Goal: Find specific page/section: Find specific page/section

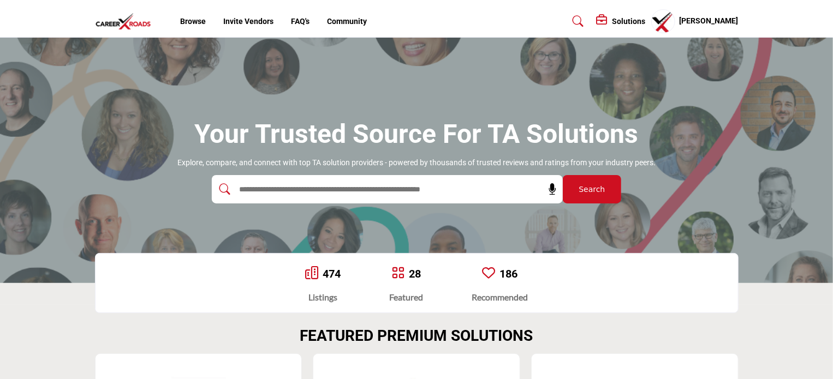
click at [717, 17] on h5 "[PERSON_NAME]" at bounding box center [709, 21] width 59 height 11
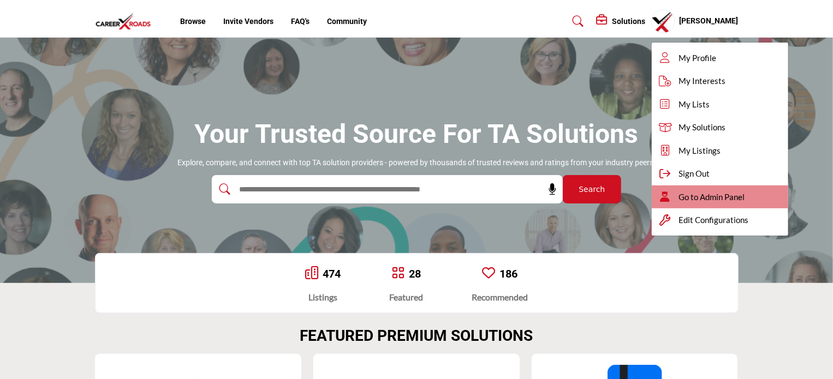
click at [729, 195] on span "Go to Admin Panel" at bounding box center [712, 197] width 66 height 13
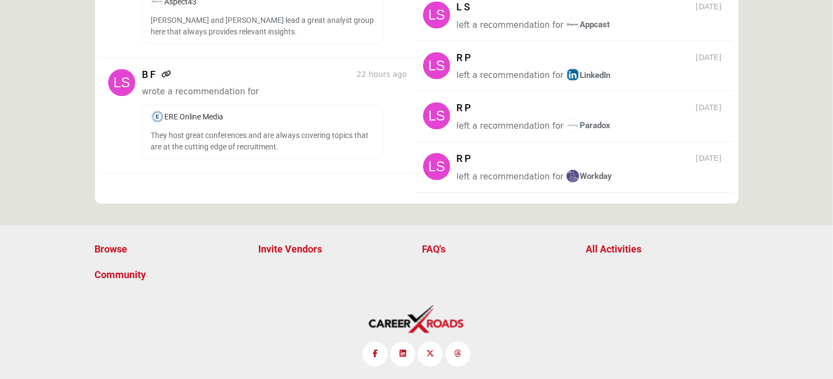
scroll to position [1177, 0]
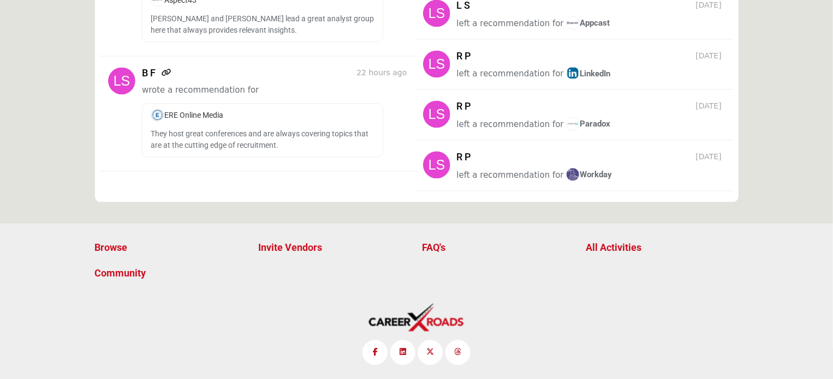
click at [616, 244] on p "All Activities" at bounding box center [662, 247] width 152 height 15
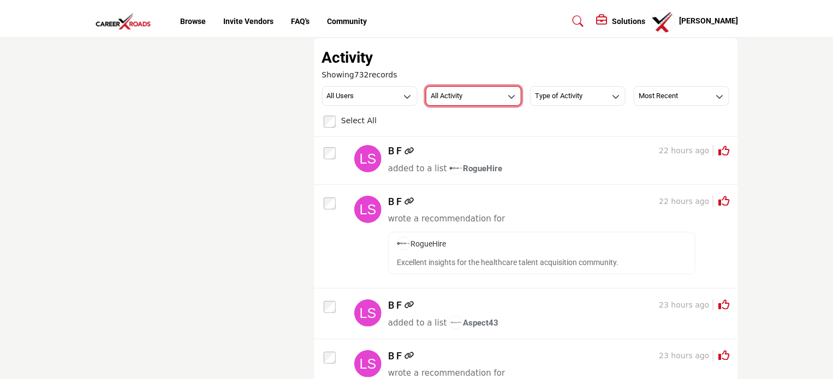
click at [478, 98] on button "All Activity" at bounding box center [474, 96] width 96 height 20
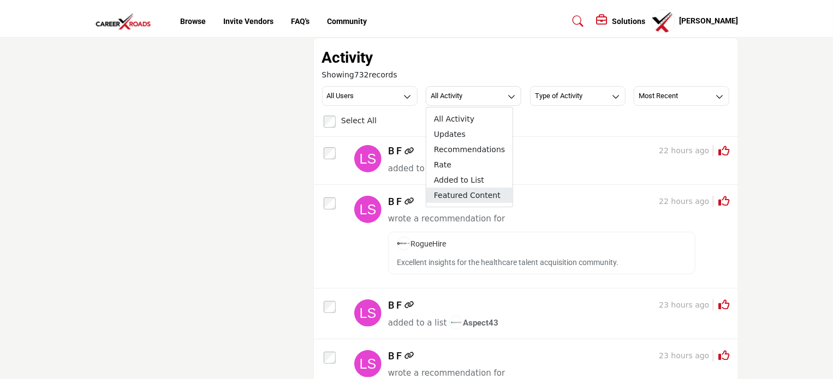
click at [478, 198] on span "Featured Content" at bounding box center [469, 195] width 86 height 15
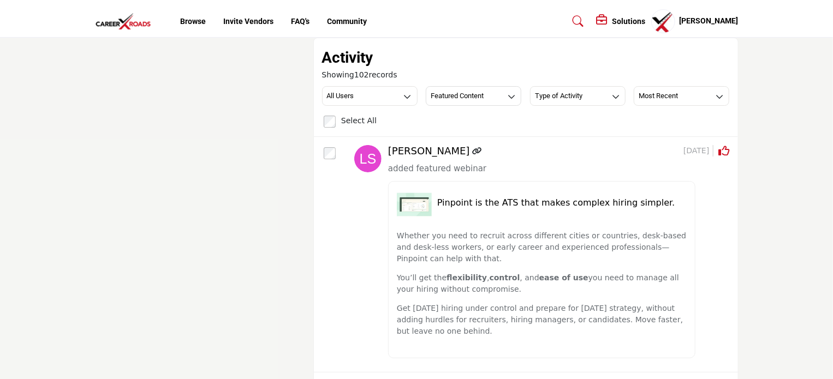
click at [543, 203] on h5 "Pinpoint is the ATS that makes complex hiring simpler." at bounding box center [561, 203] width 249 height 10
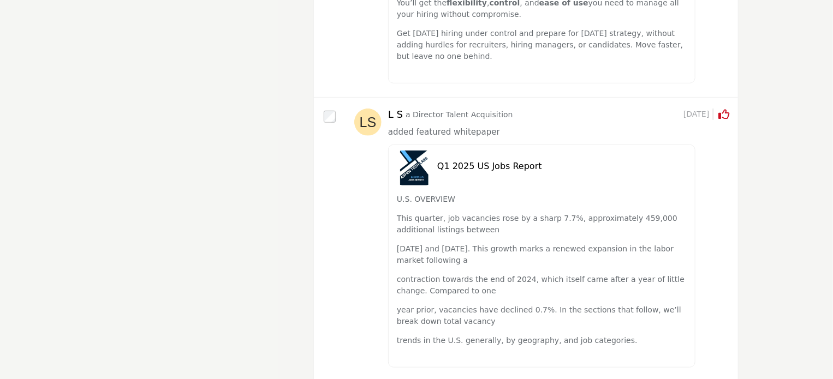
scroll to position [9, 0]
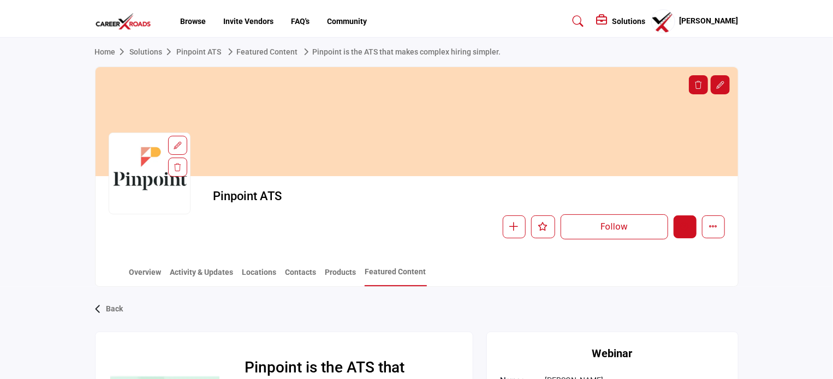
click at [688, 230] on icon "Edit company" at bounding box center [685, 226] width 9 height 9
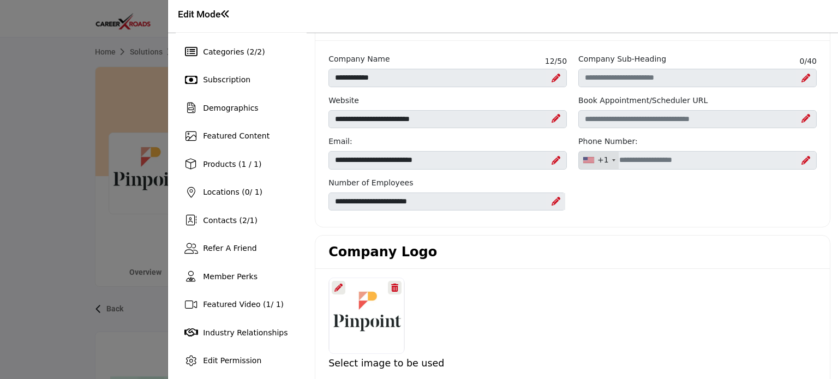
scroll to position [57, 0]
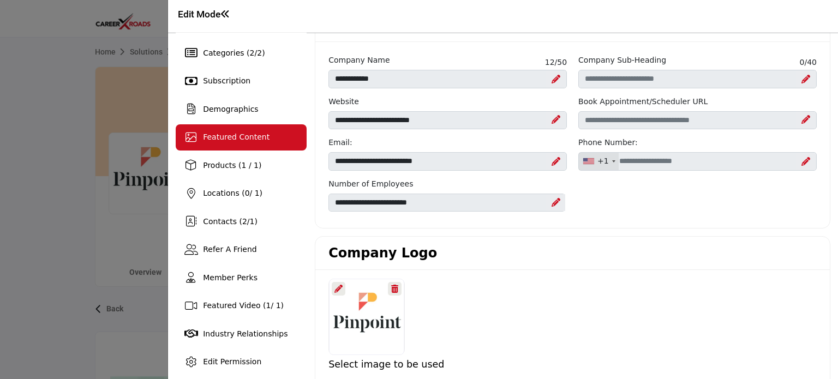
click at [253, 140] on span "Featured Content" at bounding box center [236, 137] width 67 height 9
